Goal: Register for event/course

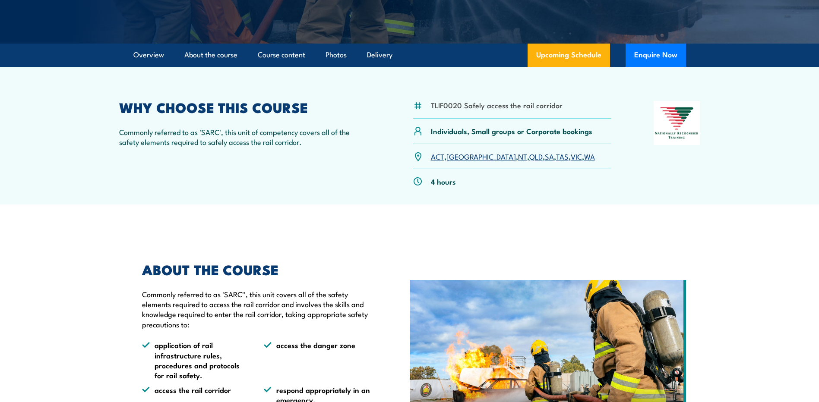
scroll to position [216, 0]
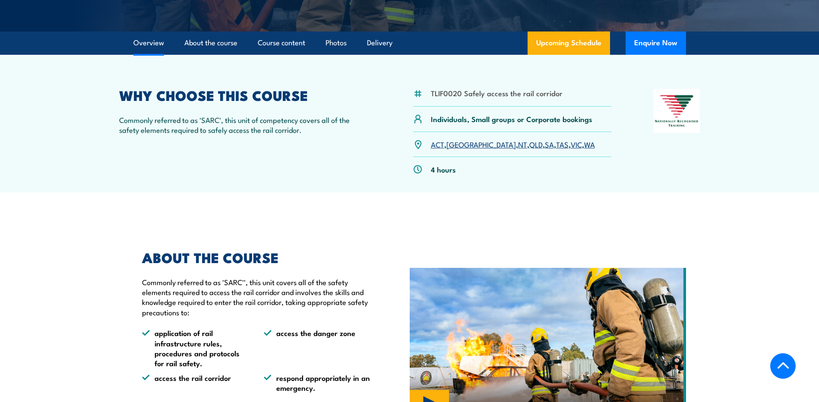
click at [584, 145] on link "WA" at bounding box center [589, 144] width 11 height 10
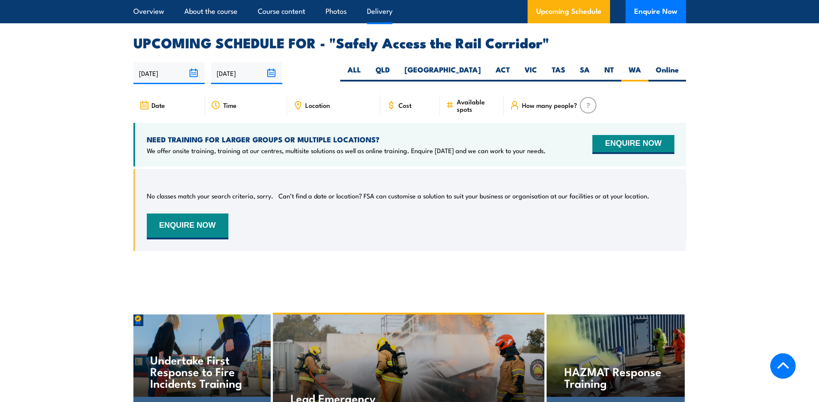
scroll to position [1298, 0]
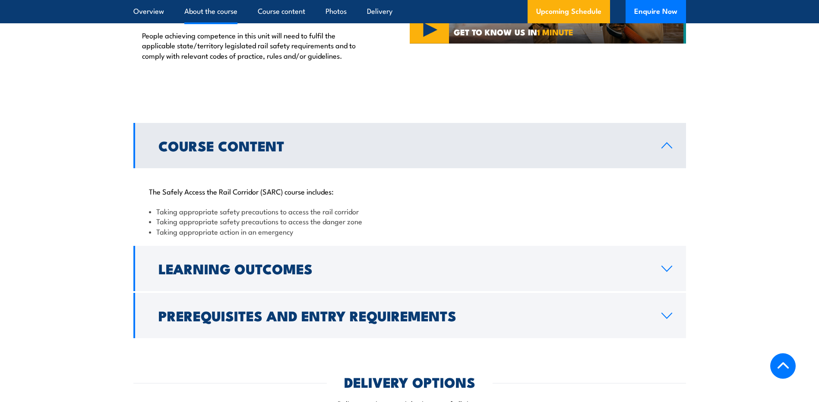
scroll to position [604, 0]
